Goal: Download file/media

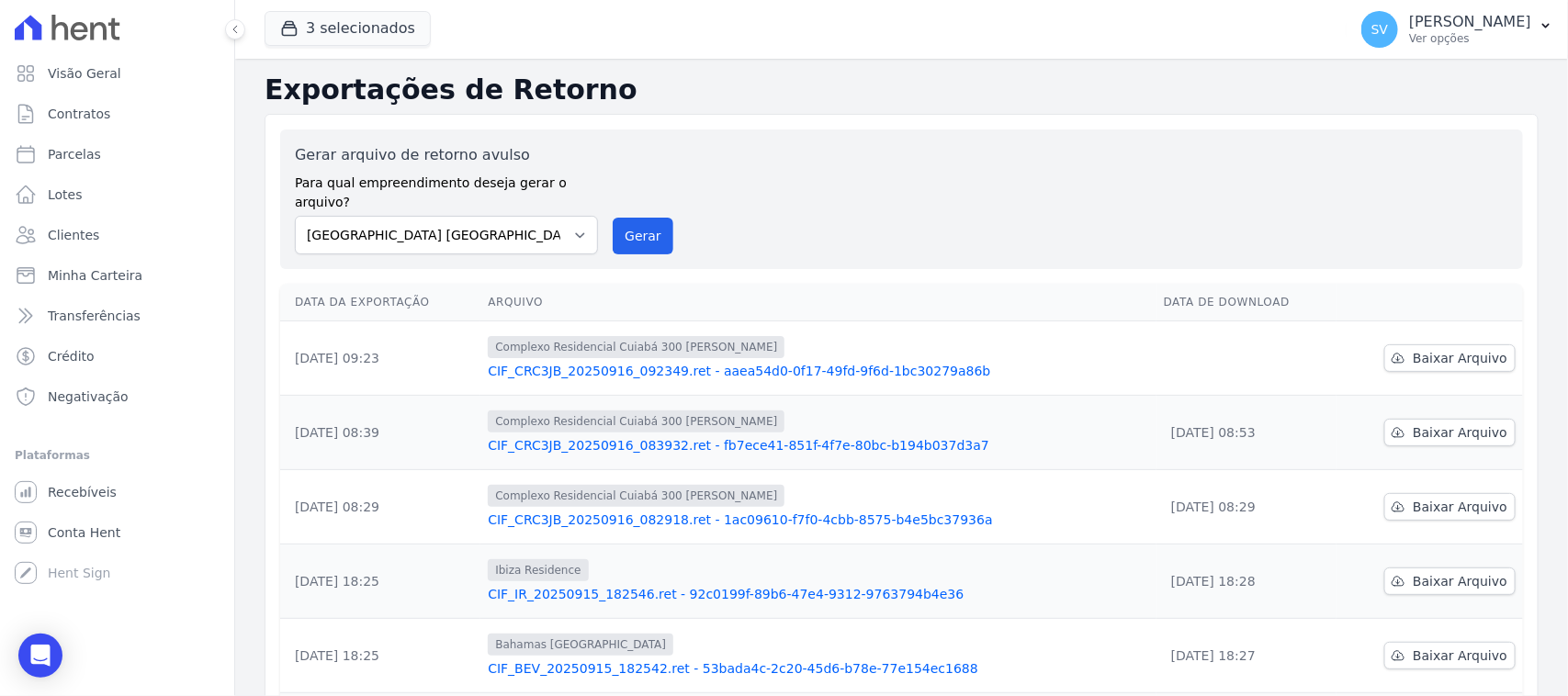
click at [294, 216] on select "[GEOGRAPHIC_DATA] COMPLEXO RESIDENCIAL [GEOGRAPHIC_DATA] 300 - [GEOGRAPHIC_DATA…" at bounding box center [446, 236] width 303 height 39
click at [623, 218] on button "Gerar" at bounding box center [643, 237] width 61 height 37
click at [1374, 332] on td "Baixar Arquivo" at bounding box center [1430, 358] width 186 height 74
drag, startPoint x: 1407, startPoint y: 328, endPoint x: 1365, endPoint y: 323, distance: 42.3
click at [1407, 345] on link "Baixar Arquivo" at bounding box center [1450, 358] width 131 height 28
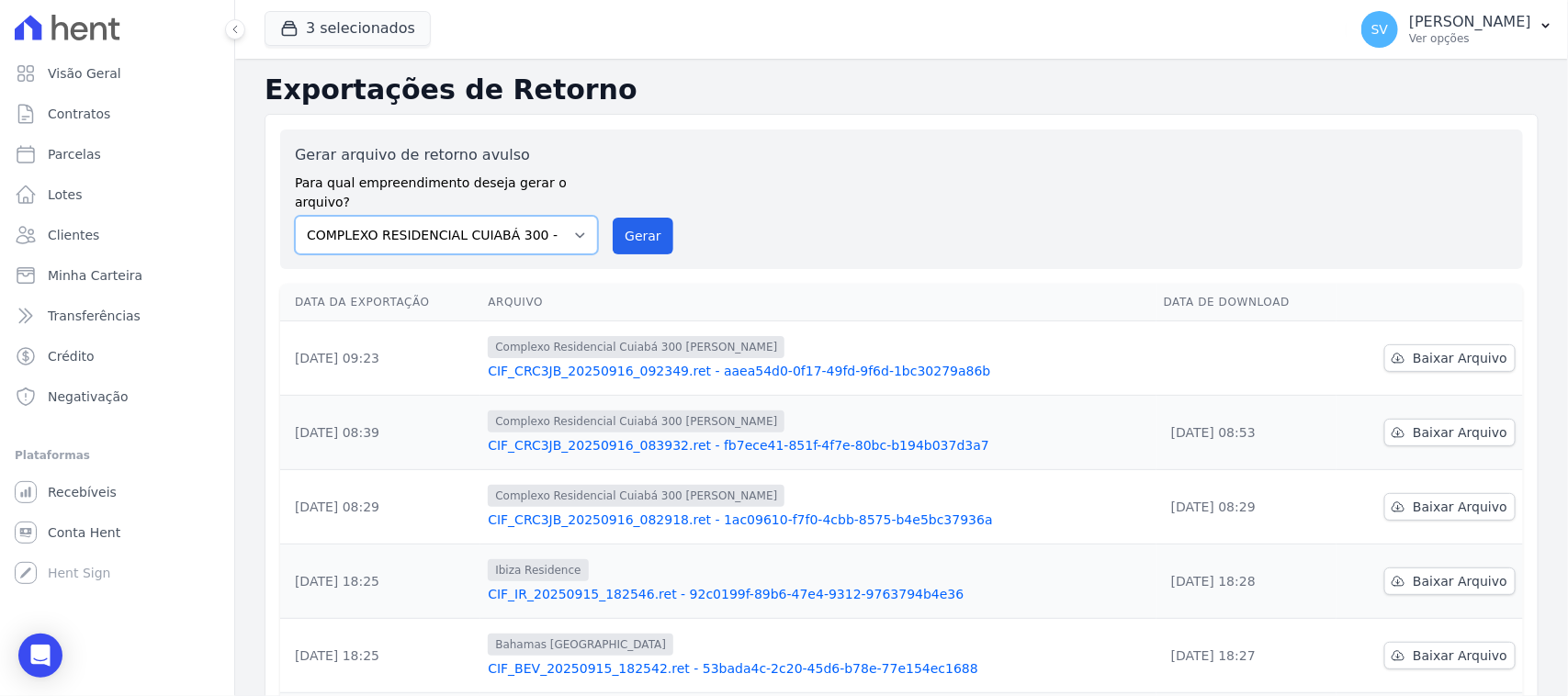
drag, startPoint x: 501, startPoint y: 203, endPoint x: 507, endPoint y: 221, distance: 19.0
click at [501, 216] on select "[GEOGRAPHIC_DATA] COMPLEXO RESIDENCIAL [GEOGRAPHIC_DATA] 300 - [GEOGRAPHIC_DATA…" at bounding box center [446, 236] width 303 height 39
select select "4da9ed21-cc8e-4588-a6ed-caad911ee607"
click at [294, 216] on select "[GEOGRAPHIC_DATA] COMPLEXO RESIDENCIAL [GEOGRAPHIC_DATA] 300 - [GEOGRAPHIC_DATA…" at bounding box center [446, 236] width 303 height 39
click at [646, 218] on button "Gerar" at bounding box center [643, 237] width 61 height 37
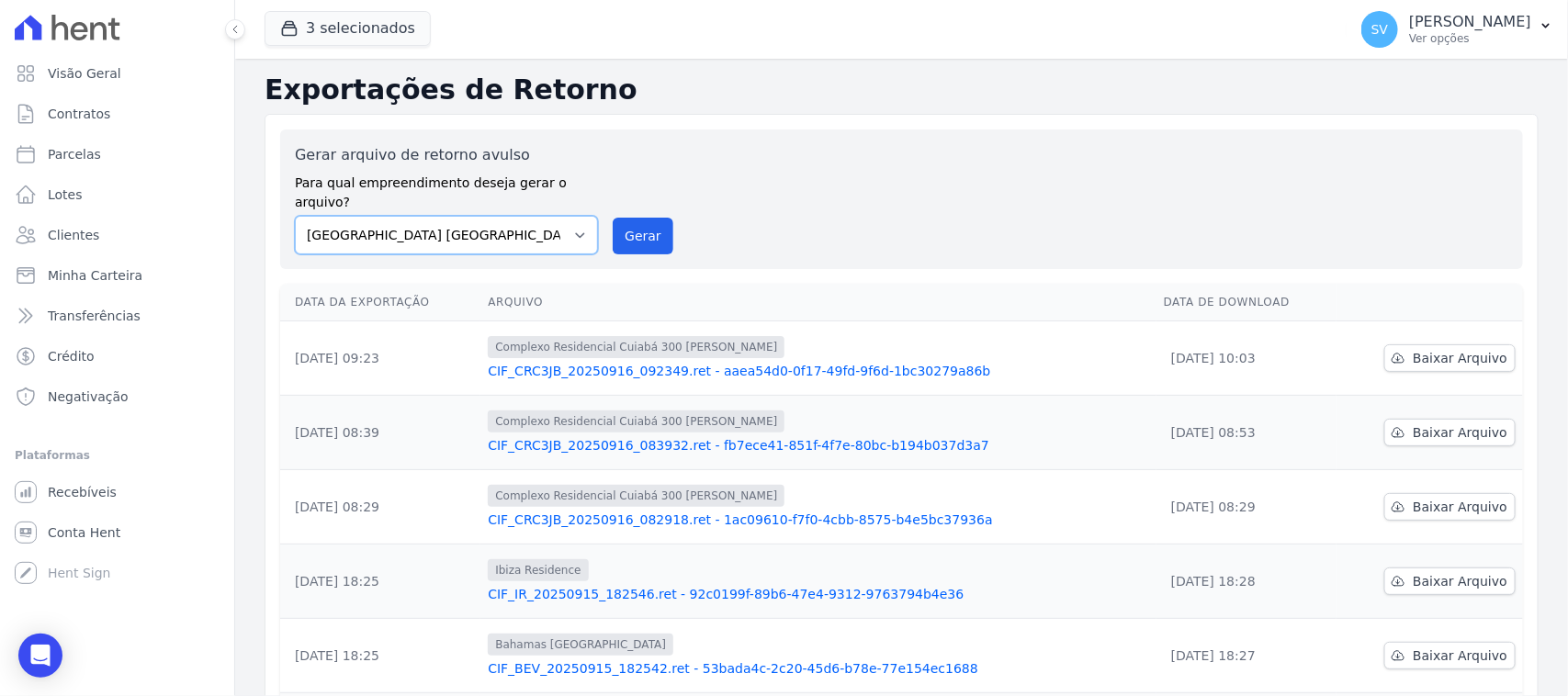
click at [531, 216] on select "[GEOGRAPHIC_DATA] COMPLEXO RESIDENCIAL [GEOGRAPHIC_DATA] 300 - [GEOGRAPHIC_DATA…" at bounding box center [446, 236] width 303 height 39
select select "a999329b-d322-46c5-b2df-9163b092fb9b"
click at [294, 216] on select "[GEOGRAPHIC_DATA] COMPLEXO RESIDENCIAL [GEOGRAPHIC_DATA] 300 - [GEOGRAPHIC_DATA…" at bounding box center [446, 236] width 303 height 39
drag, startPoint x: 648, startPoint y: 214, endPoint x: 866, endPoint y: 161, distance: 224.4
click at [648, 218] on button "Gerar" at bounding box center [643, 237] width 61 height 37
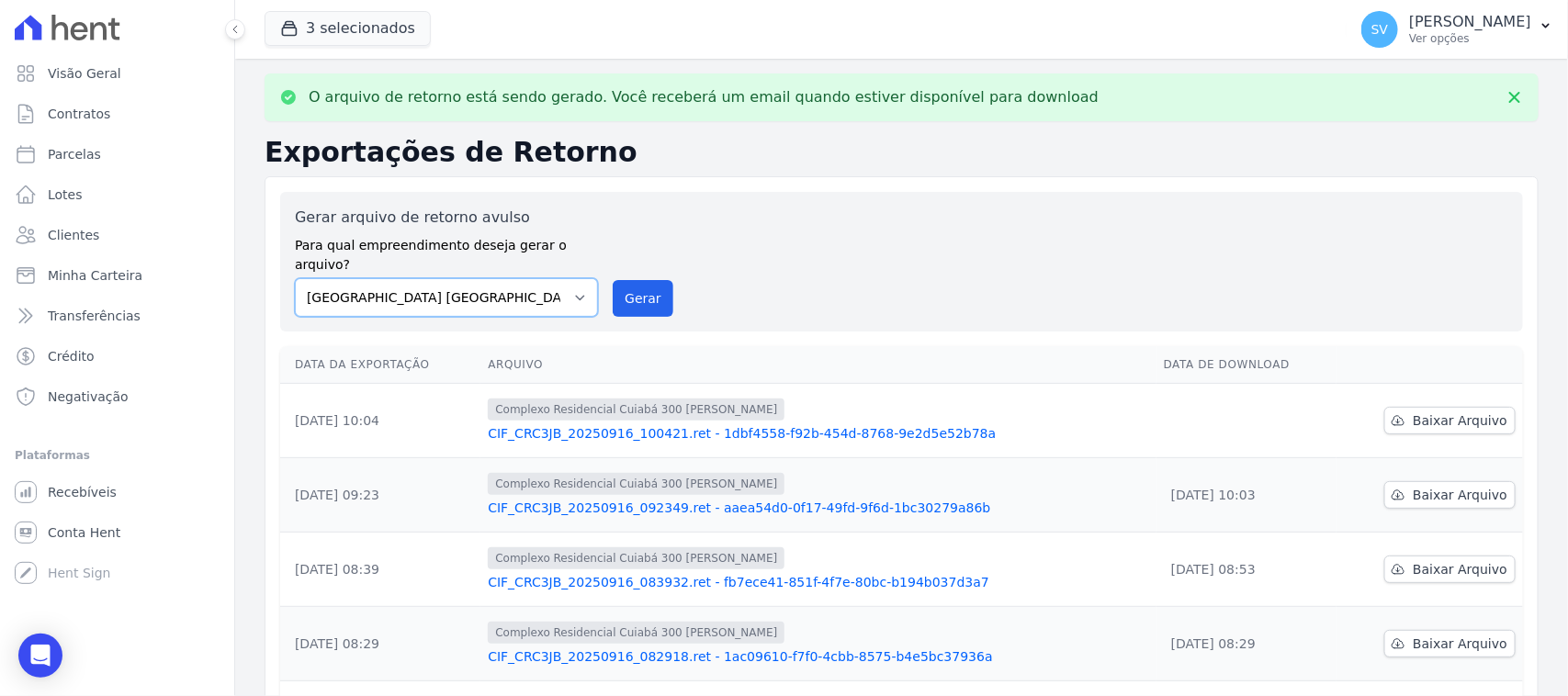
click at [541, 278] on select "[GEOGRAPHIC_DATA] COMPLEXO RESIDENCIAL [GEOGRAPHIC_DATA] 300 - [GEOGRAPHIC_DATA…" at bounding box center [446, 297] width 303 height 39
click at [1432, 411] on span "Baixar Arquivo" at bounding box center [1460, 420] width 95 height 18
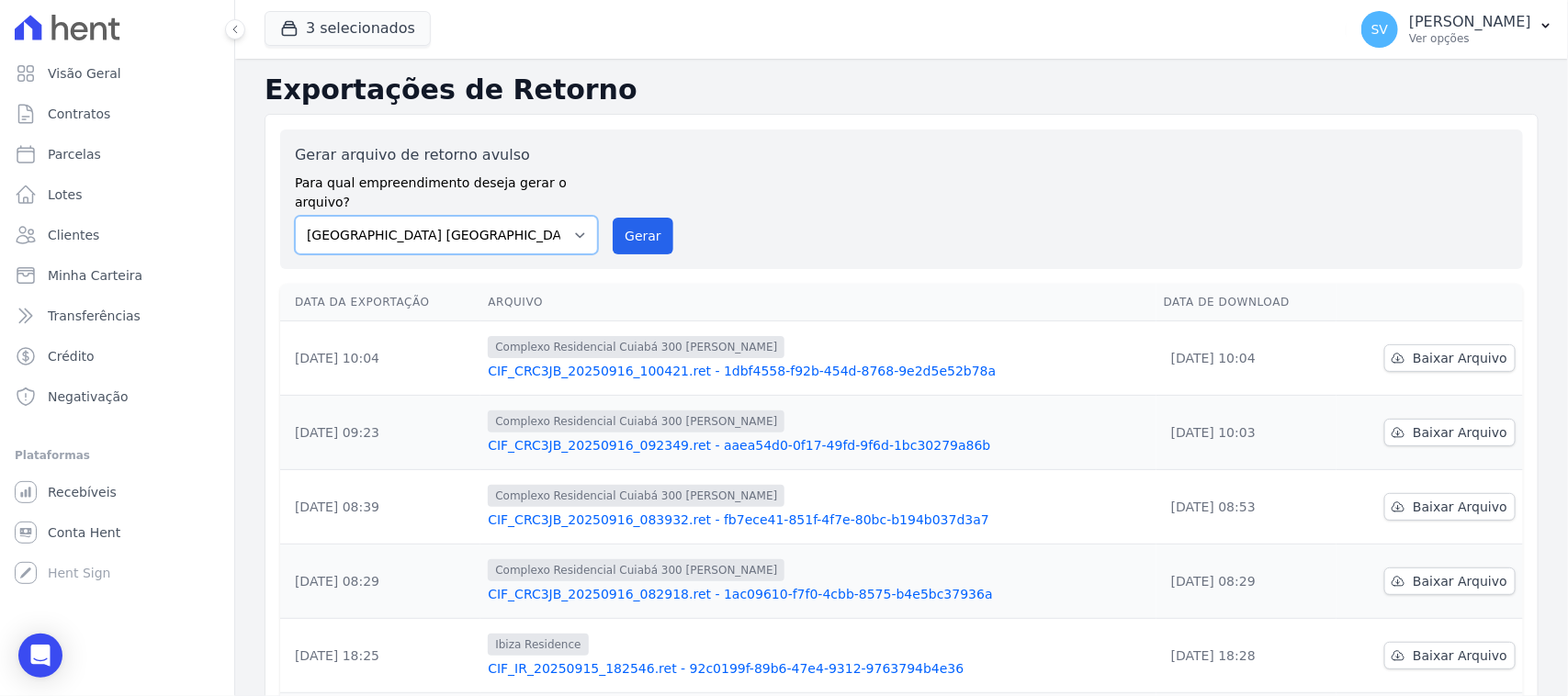
drag, startPoint x: 419, startPoint y: 226, endPoint x: 468, endPoint y: 235, distance: 49.8
click at [421, 226] on select "[GEOGRAPHIC_DATA] COMPLEXO RESIDENCIAL [GEOGRAPHIC_DATA] 300 - [GEOGRAPHIC_DATA…" at bounding box center [446, 236] width 303 height 39
select select "a999329b-d322-46c5-b2df-9163b092fb9b"
click at [294, 216] on select "[GEOGRAPHIC_DATA] COMPLEXO RESIDENCIAL [GEOGRAPHIC_DATA] 300 - [GEOGRAPHIC_DATA…" at bounding box center [446, 236] width 303 height 39
click at [644, 226] on button "Gerar" at bounding box center [643, 237] width 61 height 37
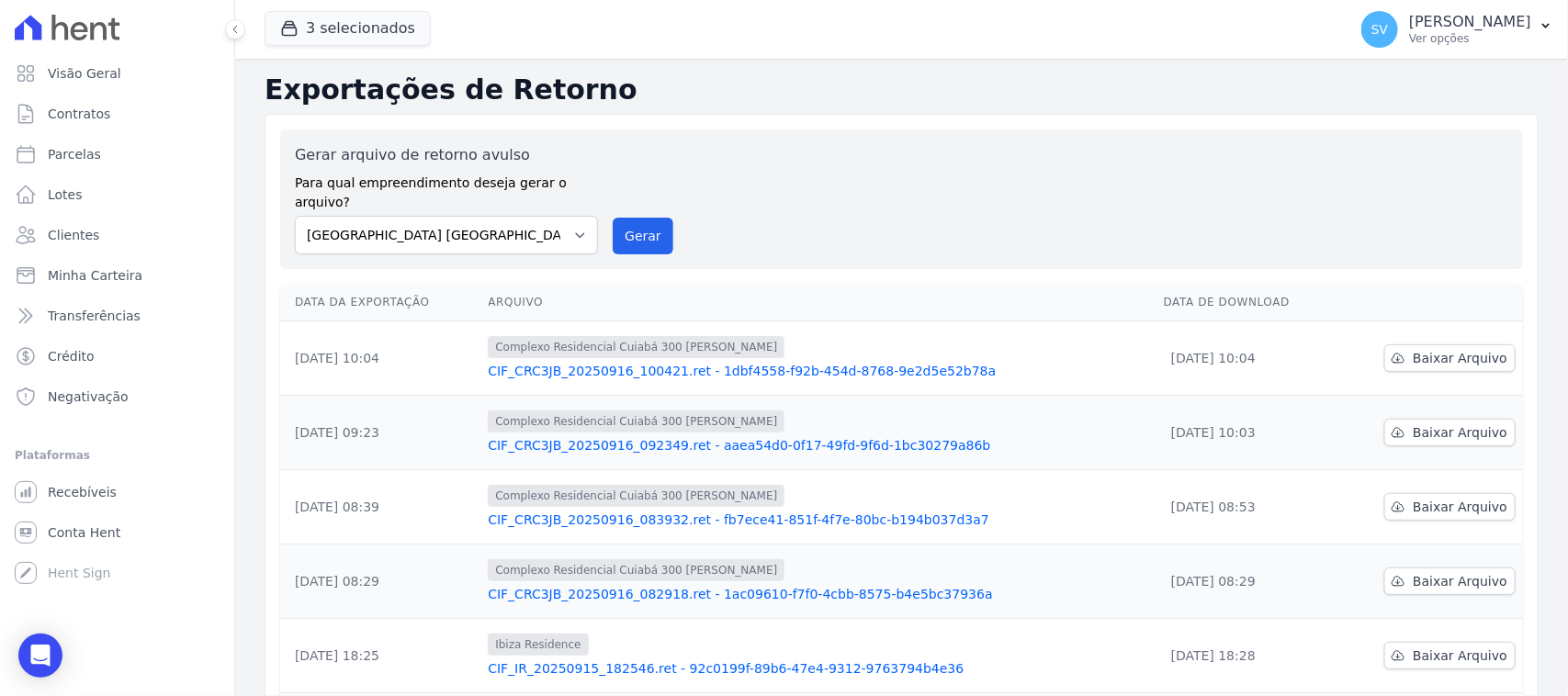
drag, startPoint x: 425, startPoint y: 195, endPoint x: 529, endPoint y: 269, distance: 127.6
click at [437, 205] on div "Gerar arquivo de retorno avulso Para qual empreendimento deseja gerar o arquivo…" at bounding box center [446, 199] width 303 height 110
click at [525, 216] on select "[GEOGRAPHIC_DATA] COMPLEXO RESIDENCIAL [GEOGRAPHIC_DATA] 300 - [GEOGRAPHIC_DATA…" at bounding box center [446, 236] width 303 height 39
select select "a999329b-d322-46c5-b2df-9163b092fb9b"
click at [294, 216] on select "[GEOGRAPHIC_DATA] COMPLEXO RESIDENCIAL [GEOGRAPHIC_DATA] 300 - [GEOGRAPHIC_DATA…" at bounding box center [446, 236] width 303 height 39
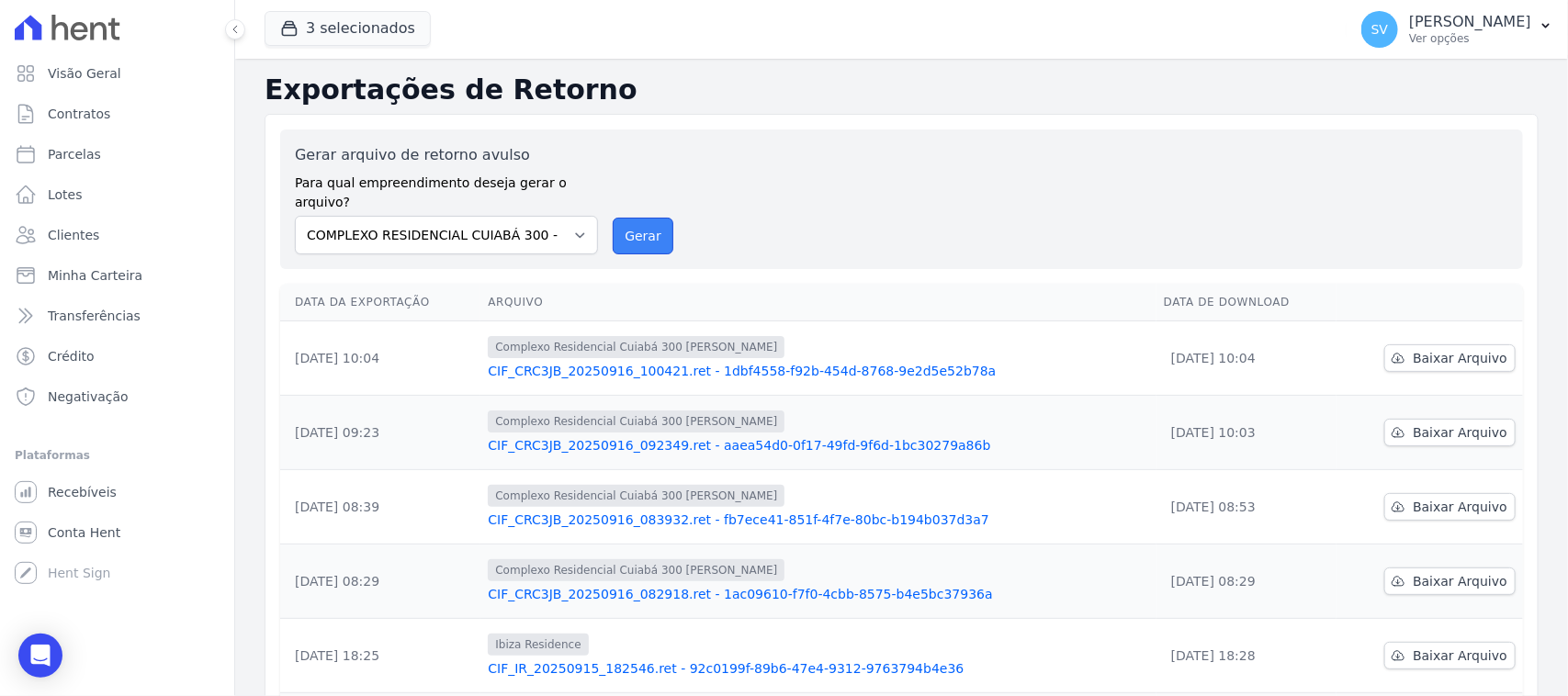
drag, startPoint x: 617, startPoint y: 213, endPoint x: 873, endPoint y: 156, distance: 262.3
click at [617, 218] on button "Gerar" at bounding box center [643, 237] width 61 height 37
click at [406, 231] on select "[GEOGRAPHIC_DATA] COMPLEXO RESIDENCIAL [GEOGRAPHIC_DATA] 300 - [GEOGRAPHIC_DATA…" at bounding box center [446, 236] width 303 height 39
select select "a999329b-d322-46c5-b2df-9163b092fb9b"
click at [294, 216] on select "[GEOGRAPHIC_DATA] COMPLEXO RESIDENCIAL [GEOGRAPHIC_DATA] 300 - [GEOGRAPHIC_DATA…" at bounding box center [446, 236] width 303 height 39
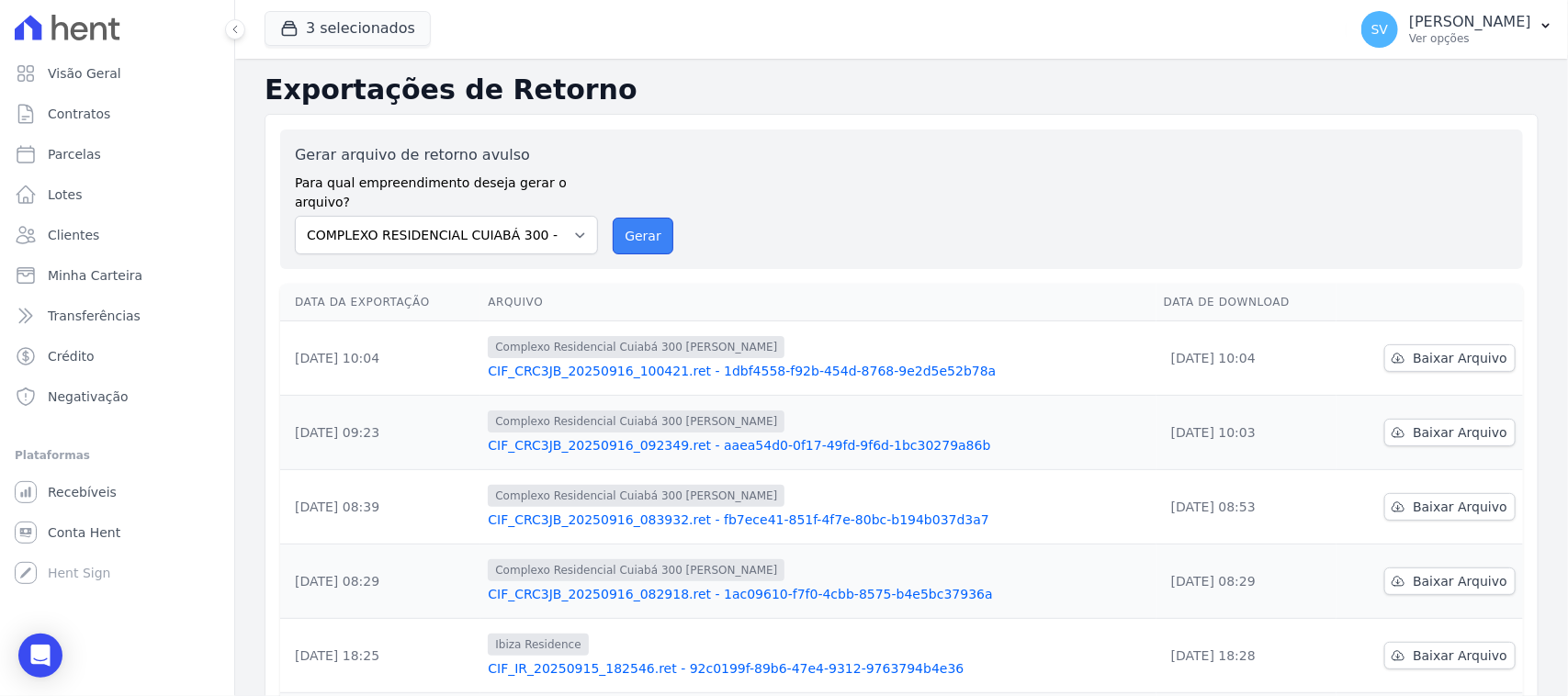
click at [613, 218] on button "Gerar" at bounding box center [643, 237] width 61 height 37
click at [559, 235] on select "[GEOGRAPHIC_DATA] COMPLEXO RESIDENCIAL [GEOGRAPHIC_DATA] 300 - [GEOGRAPHIC_DATA…" at bounding box center [446, 236] width 303 height 39
select select "a999329b-d322-46c5-b2df-9163b092fb9b"
click at [294, 216] on select "[GEOGRAPHIC_DATA] COMPLEXO RESIDENCIAL [GEOGRAPHIC_DATA] 300 - [GEOGRAPHIC_DATA…" at bounding box center [446, 236] width 303 height 39
click at [646, 218] on button "Gerar" at bounding box center [643, 237] width 61 height 37
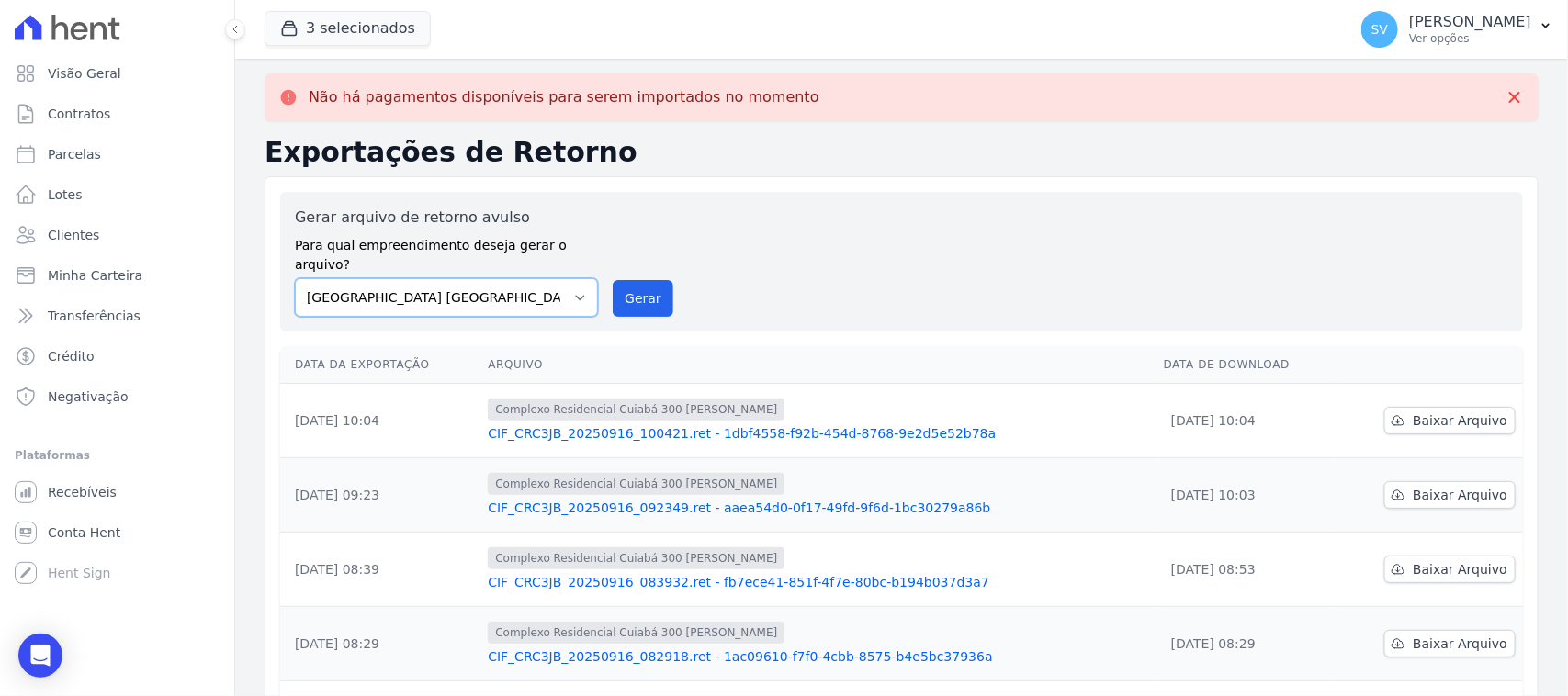
click at [350, 278] on select "[GEOGRAPHIC_DATA] COMPLEXO RESIDENCIAL [GEOGRAPHIC_DATA] 300 - [GEOGRAPHIC_DATA…" at bounding box center [446, 297] width 303 height 39
select select "a999329b-d322-46c5-b2df-9163b092fb9b"
click at [294, 278] on select "[GEOGRAPHIC_DATA] COMPLEXO RESIDENCIAL [GEOGRAPHIC_DATA] 300 - [GEOGRAPHIC_DATA…" at bounding box center [446, 297] width 303 height 39
drag, startPoint x: 608, startPoint y: 282, endPoint x: 828, endPoint y: 154, distance: 254.5
click at [613, 286] on button "Gerar" at bounding box center [643, 298] width 61 height 37
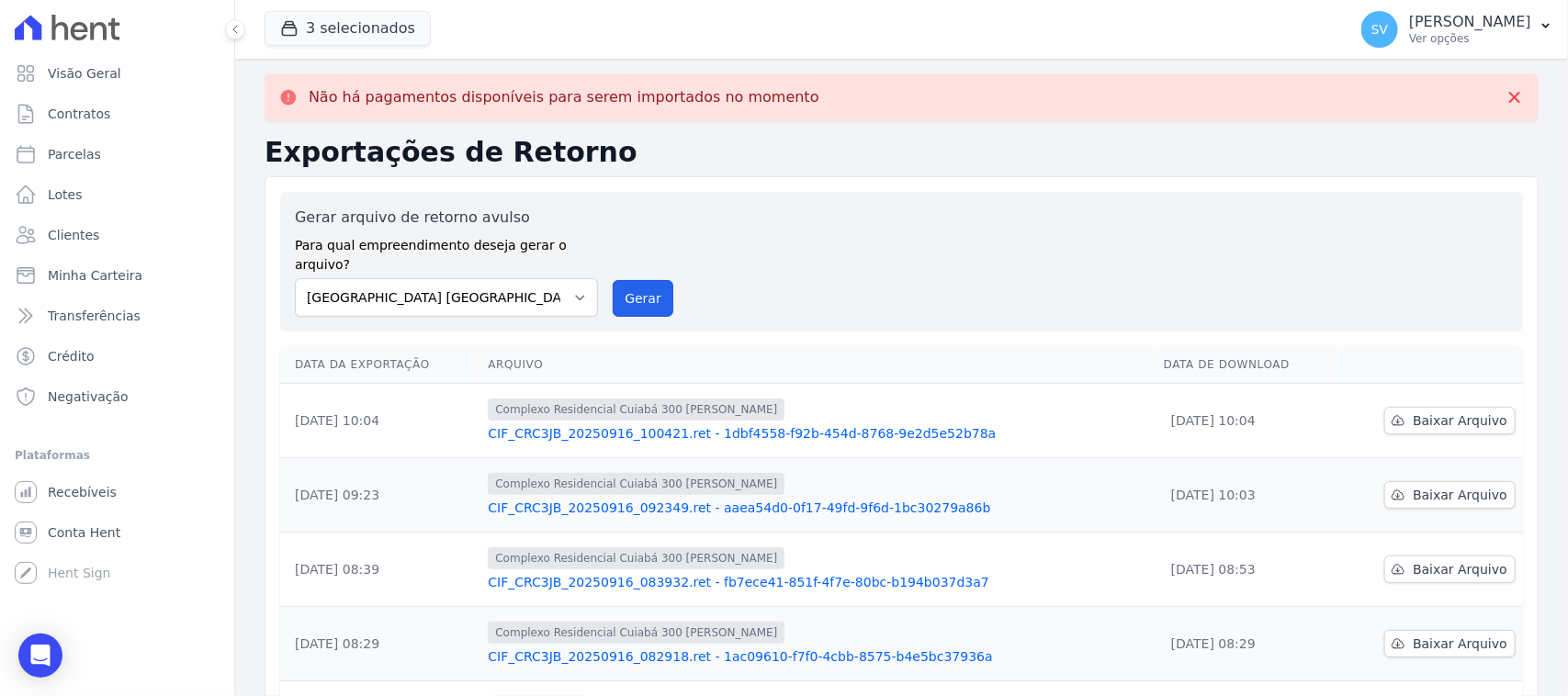
click at [638, 280] on button "Gerar" at bounding box center [643, 298] width 61 height 37
click at [498, 278] on select "[GEOGRAPHIC_DATA] COMPLEXO RESIDENCIAL [GEOGRAPHIC_DATA] 300 - [GEOGRAPHIC_DATA…" at bounding box center [446, 297] width 303 height 39
select select "a999329b-d322-46c5-b2df-9163b092fb9b"
click at [294, 278] on select "[GEOGRAPHIC_DATA] COMPLEXO RESIDENCIAL [GEOGRAPHIC_DATA] 300 - [GEOGRAPHIC_DATA…" at bounding box center [446, 297] width 303 height 39
drag, startPoint x: 618, startPoint y: 280, endPoint x: 832, endPoint y: 175, distance: 238.4
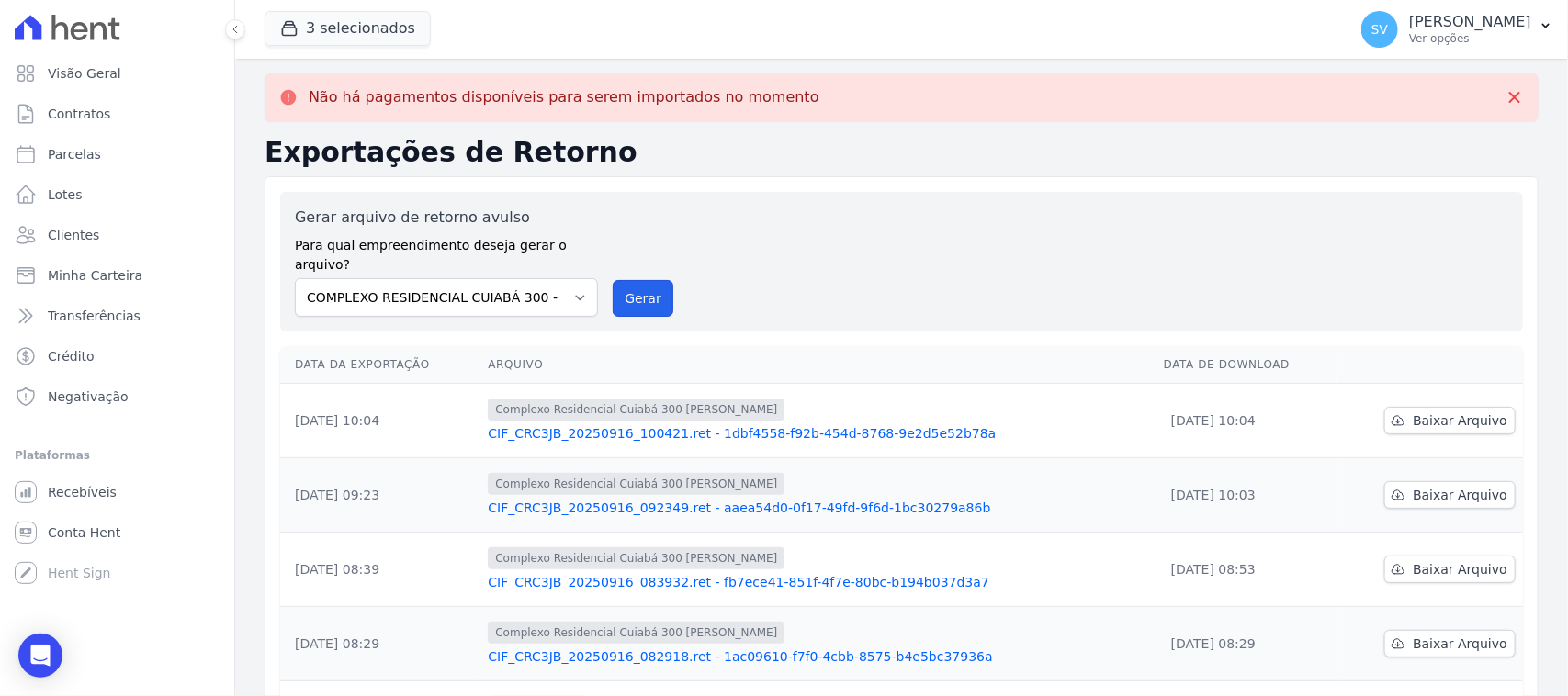
click at [617, 280] on button "Gerar" at bounding box center [643, 298] width 61 height 37
click at [541, 278] on select "[GEOGRAPHIC_DATA] COMPLEXO RESIDENCIAL [GEOGRAPHIC_DATA] 300 - [GEOGRAPHIC_DATA…" at bounding box center [446, 297] width 303 height 39
select select "73a372cd-5640-41c8-aaea-11bd74619c10"
click at [294, 278] on select "[GEOGRAPHIC_DATA] COMPLEXO RESIDENCIAL [GEOGRAPHIC_DATA] 300 - [GEOGRAPHIC_DATA…" at bounding box center [446, 297] width 303 height 39
drag, startPoint x: 636, startPoint y: 277, endPoint x: 854, endPoint y: 166, distance: 244.6
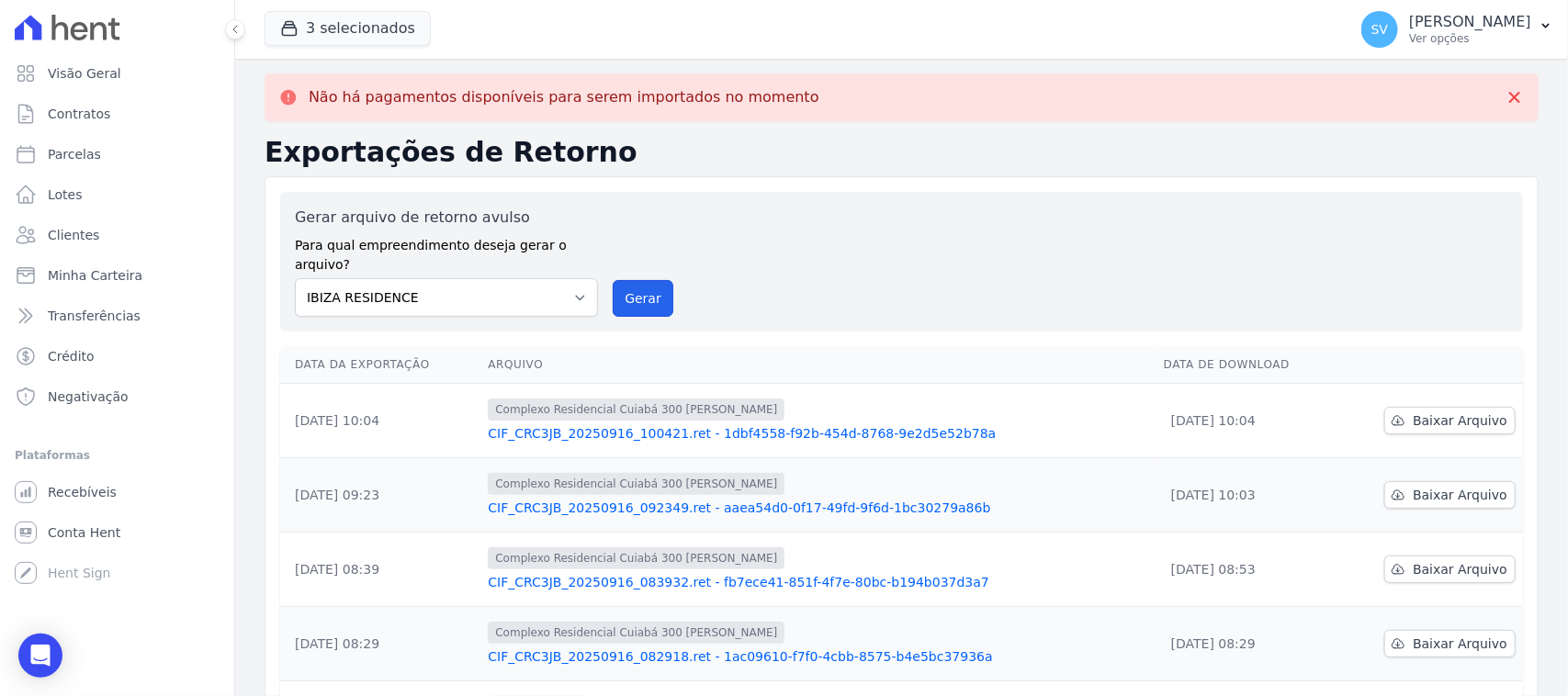
click at [636, 280] on button "Gerar" at bounding box center [643, 298] width 61 height 37
click at [802, 281] on div "Gerar arquivo de retorno avulso Para qual empreendimento deseja gerar o arquivo…" at bounding box center [901, 262] width 1214 height 110
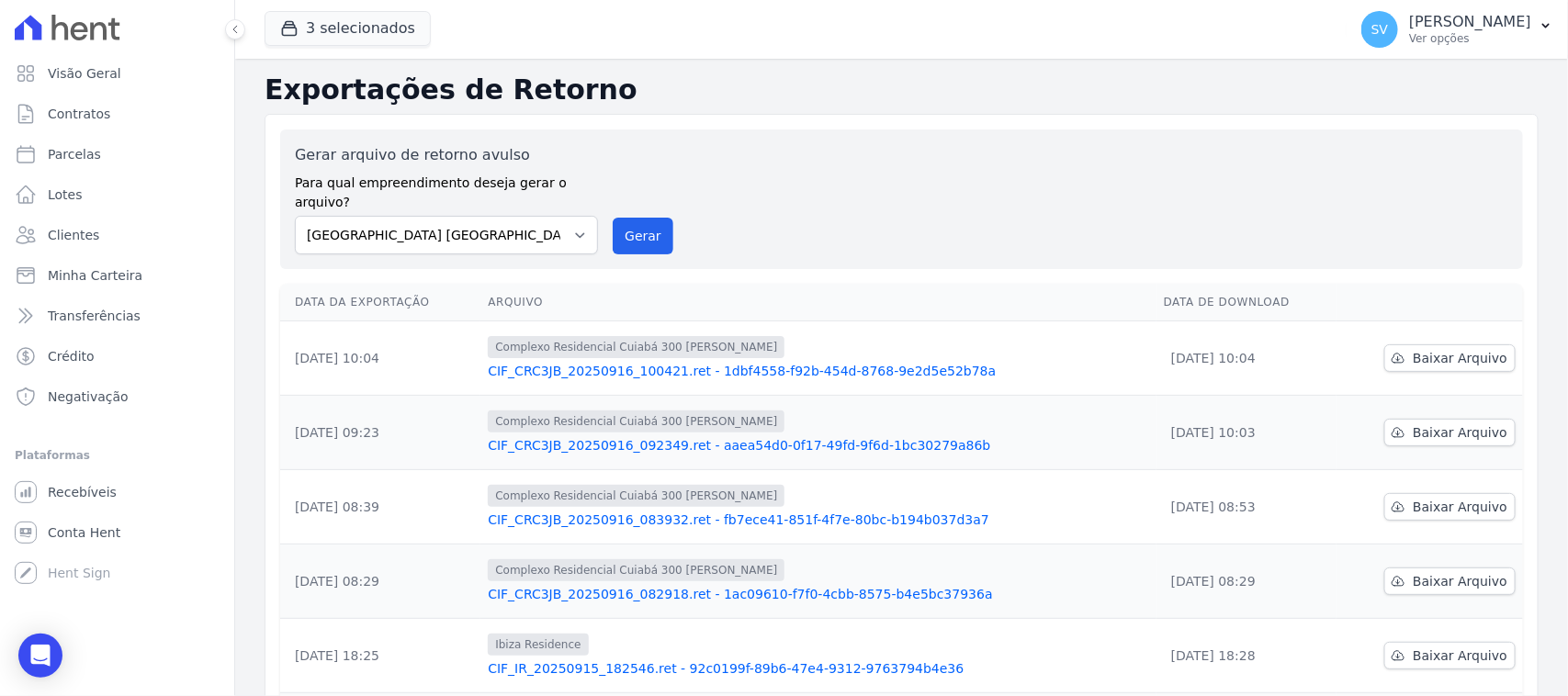
click at [770, 185] on div "Gerar arquivo de retorno avulso Para qual empreendimento deseja gerar o arquivo…" at bounding box center [901, 199] width 1214 height 110
click at [560, 216] on select "[GEOGRAPHIC_DATA] COMPLEXO RESIDENCIAL [GEOGRAPHIC_DATA] 300 - [GEOGRAPHIC_DATA…" at bounding box center [446, 236] width 303 height 39
select select "a999329b-d322-46c5-b2df-9163b092fb9b"
click at [294, 216] on select "[GEOGRAPHIC_DATA] COMPLEXO RESIDENCIAL [GEOGRAPHIC_DATA] 300 - [GEOGRAPHIC_DATA…" at bounding box center [446, 236] width 303 height 39
drag, startPoint x: 635, startPoint y: 231, endPoint x: 908, endPoint y: 173, distance: 279.1
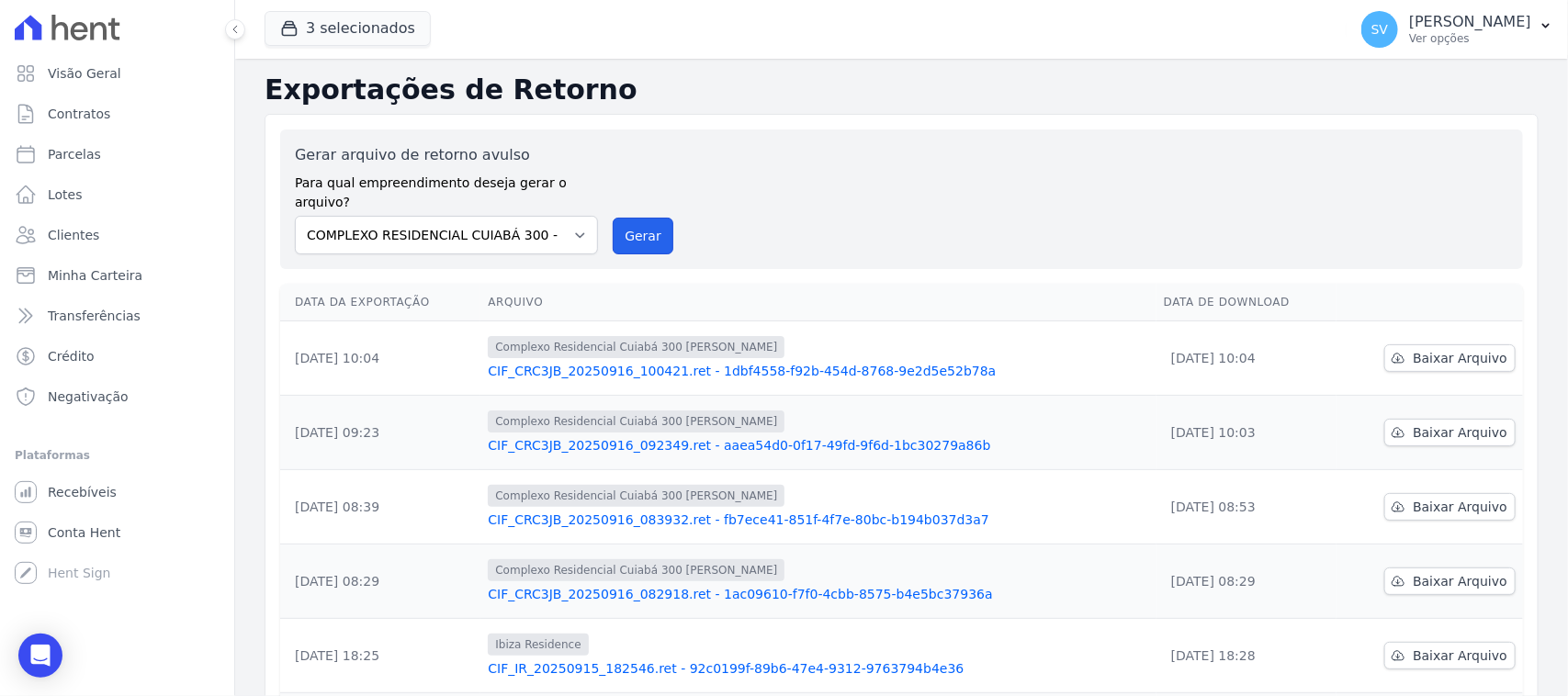
click at [635, 232] on button "Gerar" at bounding box center [643, 237] width 61 height 37
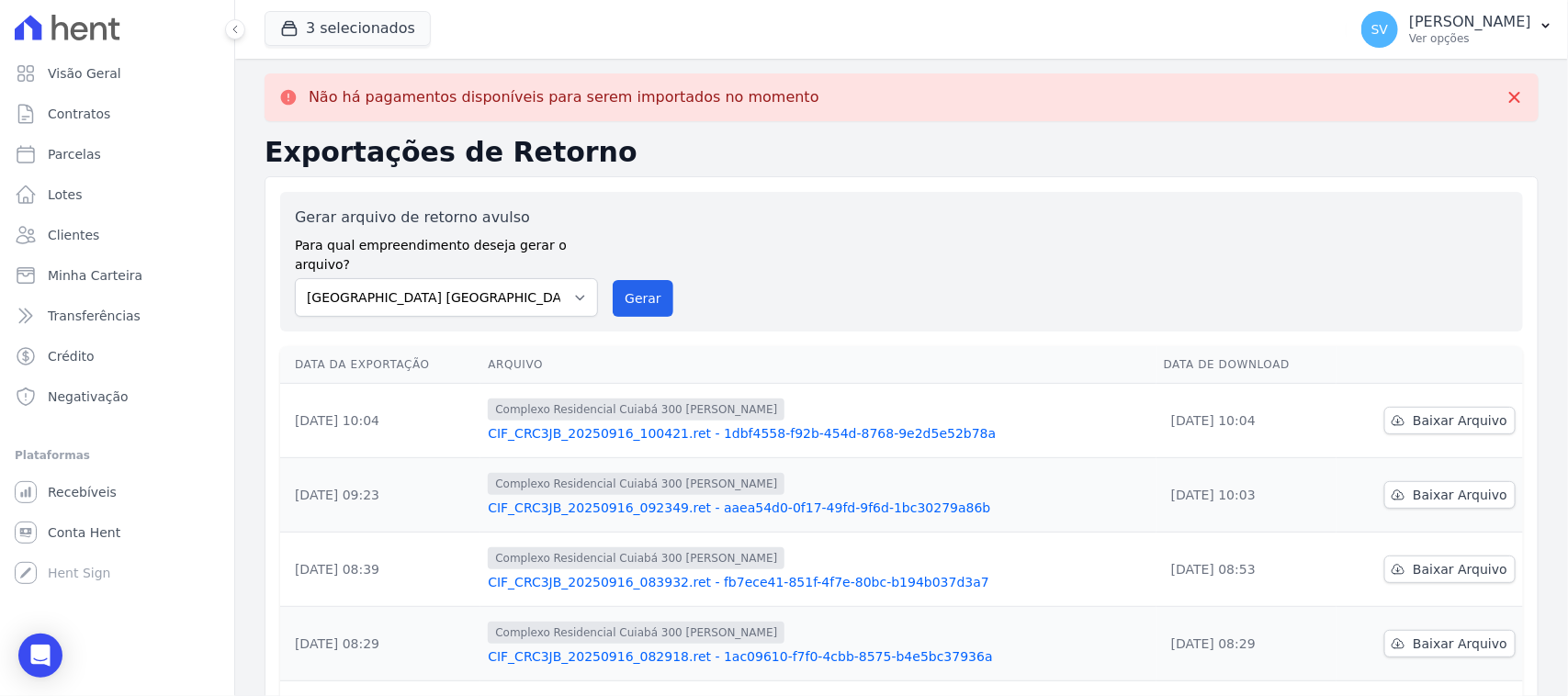
drag, startPoint x: 80, startPoint y: 32, endPoint x: 148, endPoint y: 111, distance: 104.2
click at [80, 33] on icon at bounding box center [67, 27] width 105 height 26
click at [131, 148] on link "Parcelas" at bounding box center [117, 154] width 219 height 37
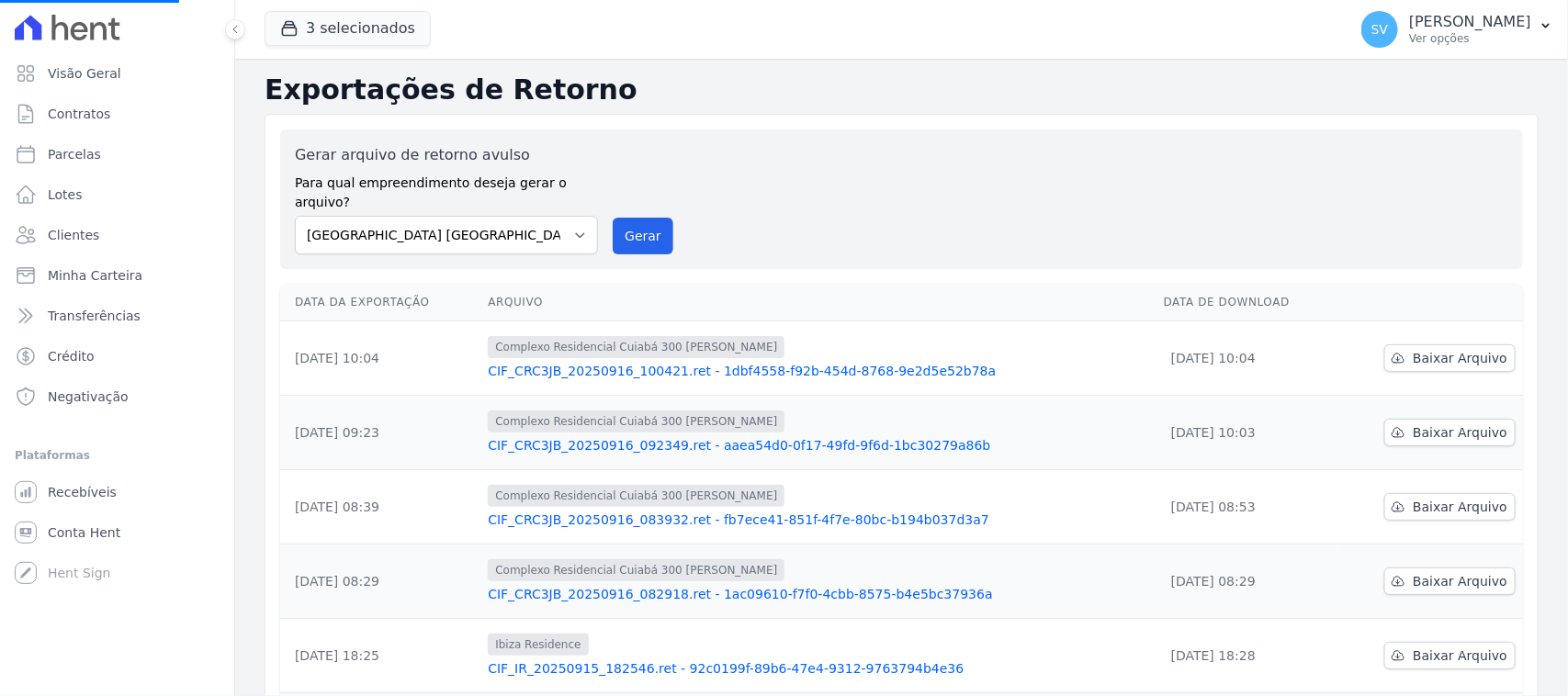
select select
